Goal: Communication & Community: Answer question/provide support

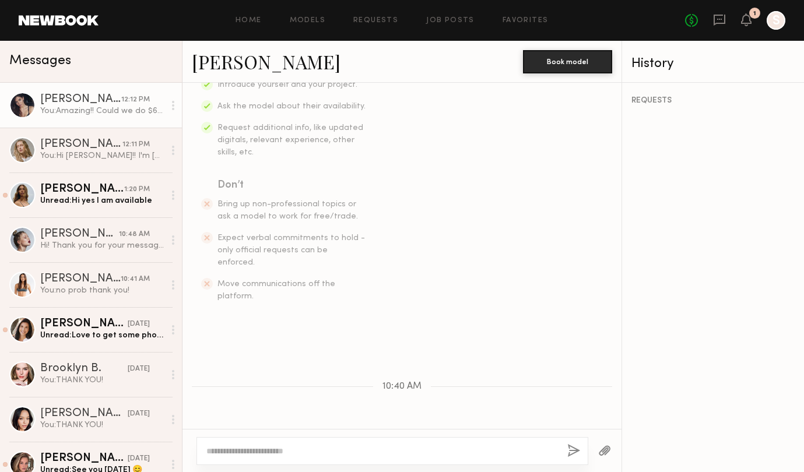
scroll to position [212, 0]
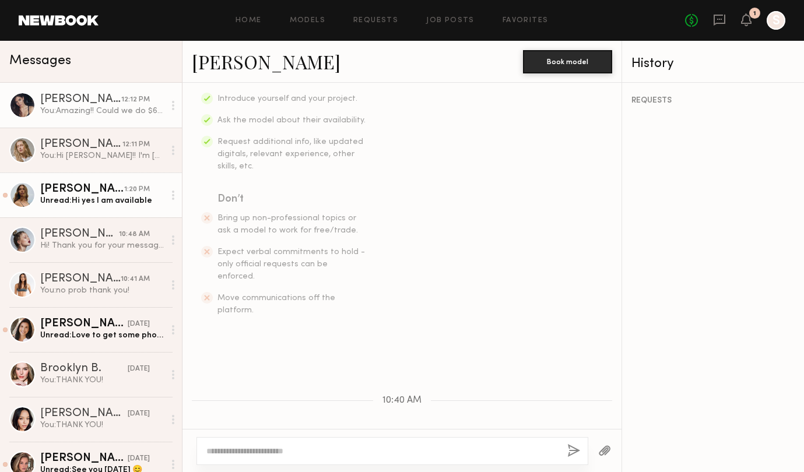
click at [76, 186] on div "[PERSON_NAME]" at bounding box center [82, 190] width 84 height 12
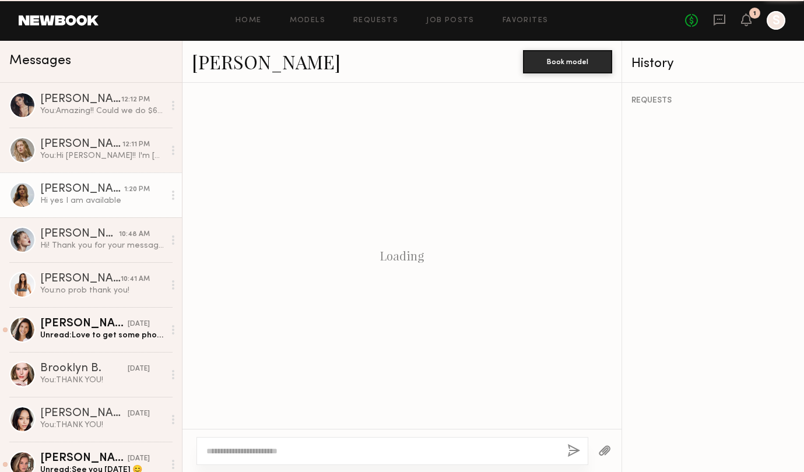
scroll to position [349, 0]
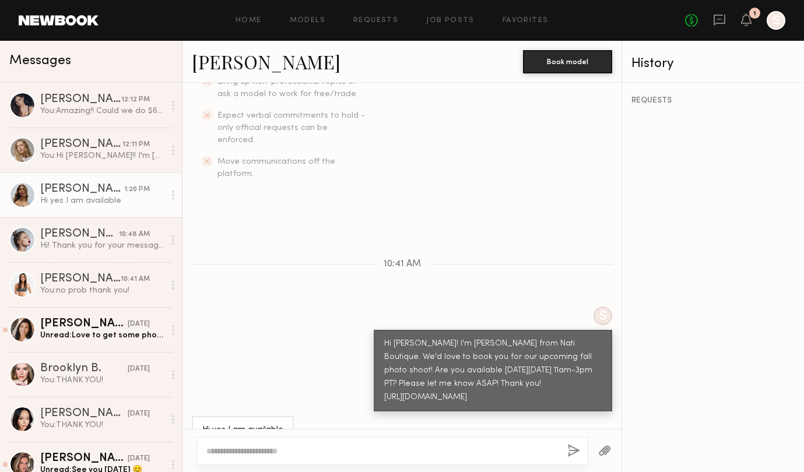
click at [231, 61] on link "[PERSON_NAME]" at bounding box center [266, 61] width 149 height 25
click at [319, 451] on textarea at bounding box center [382, 452] width 352 height 12
type textarea "**********"
click at [568, 451] on button "button" at bounding box center [573, 451] width 13 height 15
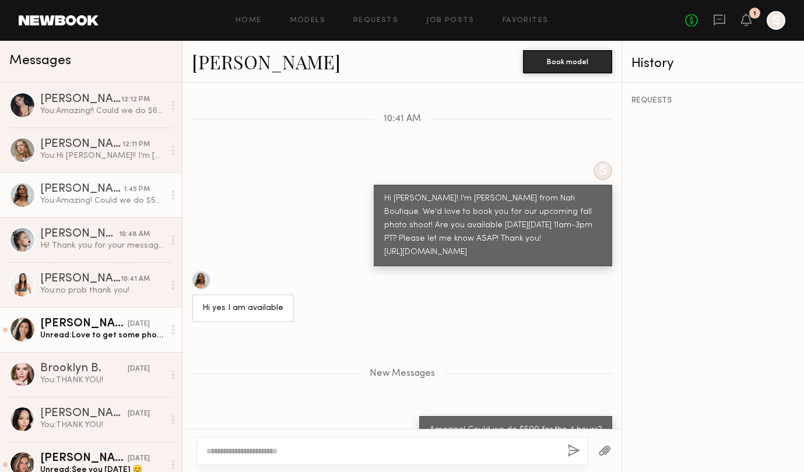
click at [91, 334] on div "Unread: Love to get some photos from our shoot day! Can you email them to me? […" at bounding box center [102, 335] width 124 height 11
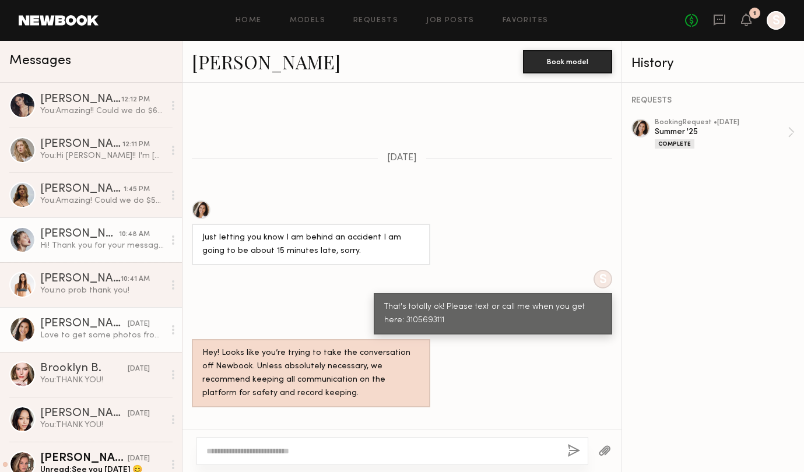
click at [86, 221] on link "[PERSON_NAME] 10:48 AM Hi! Thank you for your message, unfortunately I’m alread…" at bounding box center [91, 240] width 182 height 45
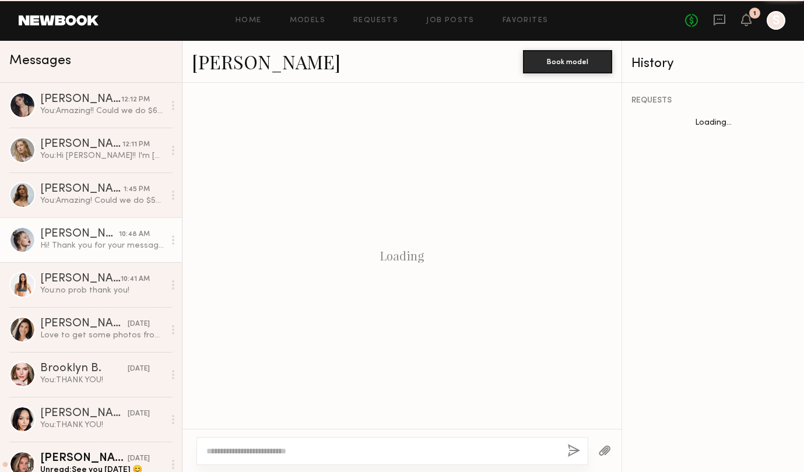
scroll to position [429, 0]
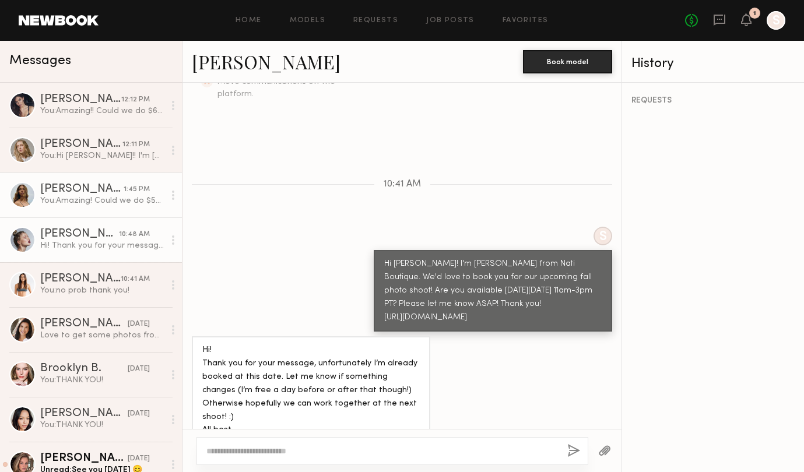
click at [103, 195] on div "You: Amazing! Could we do $500 for the 4 hours?" at bounding box center [102, 200] width 124 height 11
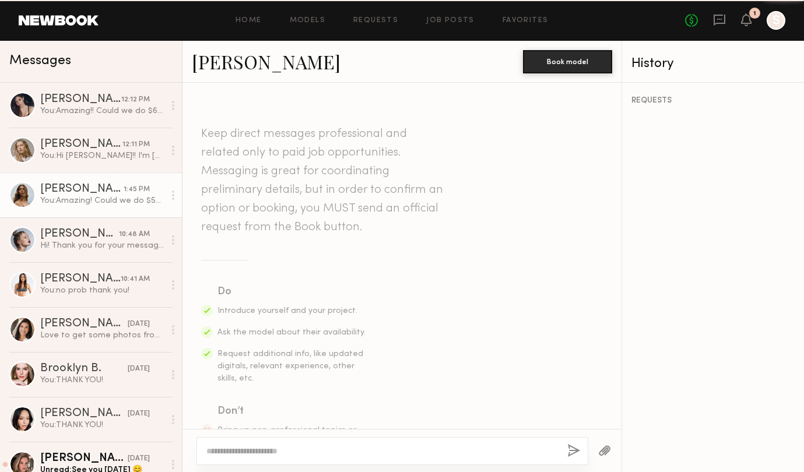
scroll to position [405, 0]
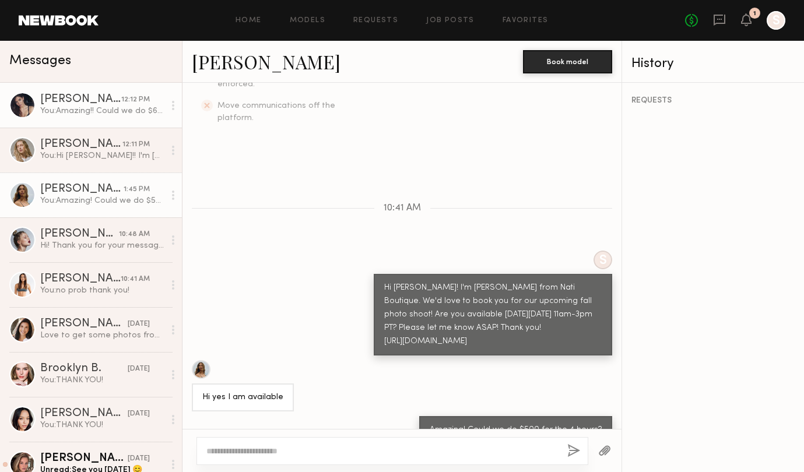
click at [86, 122] on link "[PERSON_NAME] 12:12 PM You: Amazing!! Could we do $600 for the 4 hours?" at bounding box center [91, 105] width 182 height 45
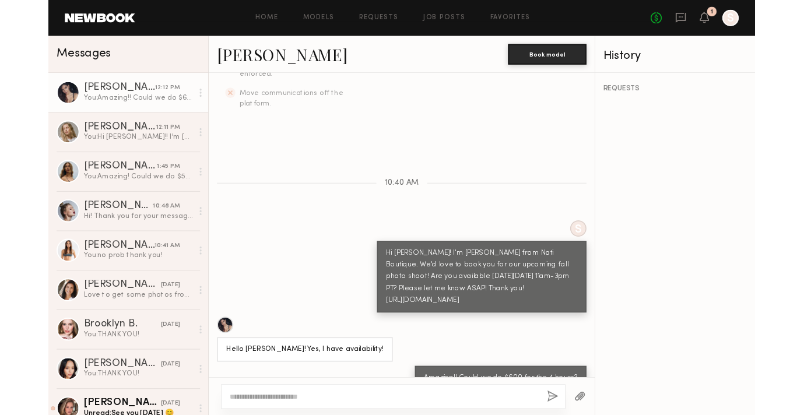
scroll to position [405, 0]
